Goal: Task Accomplishment & Management: Use online tool/utility

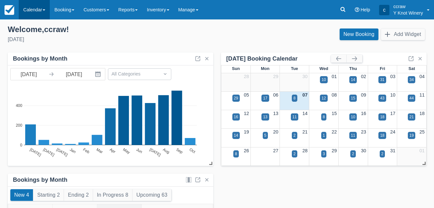
click at [34, 11] on link "Calendar" at bounding box center [34, 9] width 31 height 19
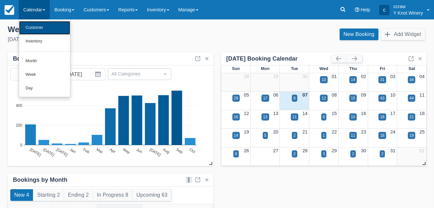
click at [30, 28] on link "Customer" at bounding box center [44, 28] width 51 height 14
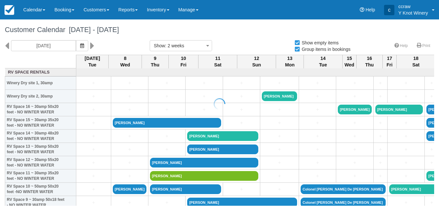
select select
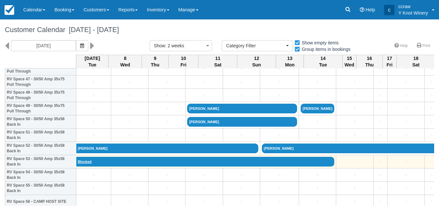
scroll to position [637, 0]
